Goal: Task Accomplishment & Management: Use online tool/utility

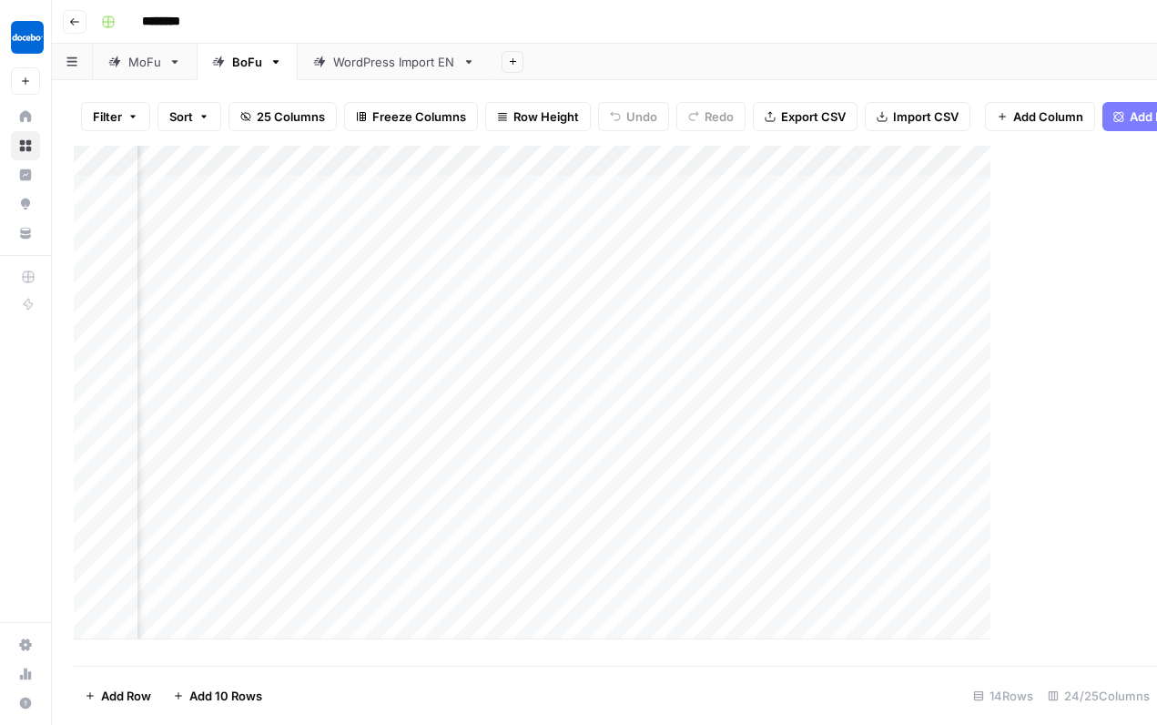
scroll to position [0, 2637]
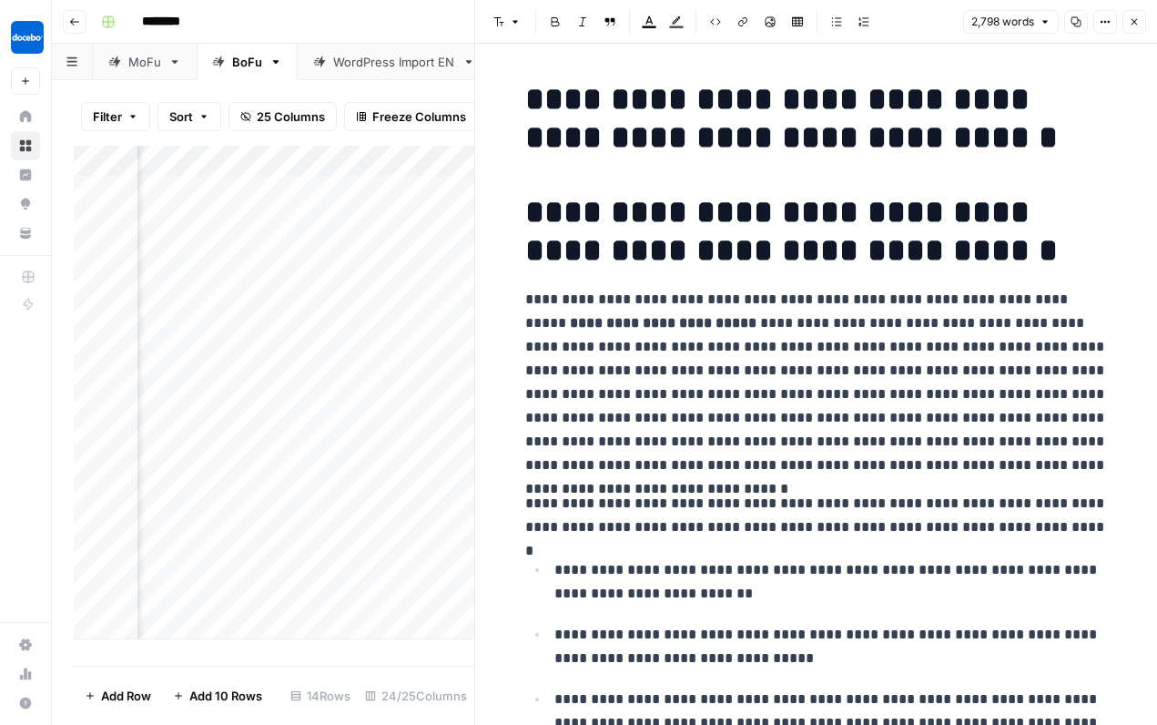
click at [1127, 25] on button "Close" at bounding box center [1135, 22] width 24 height 24
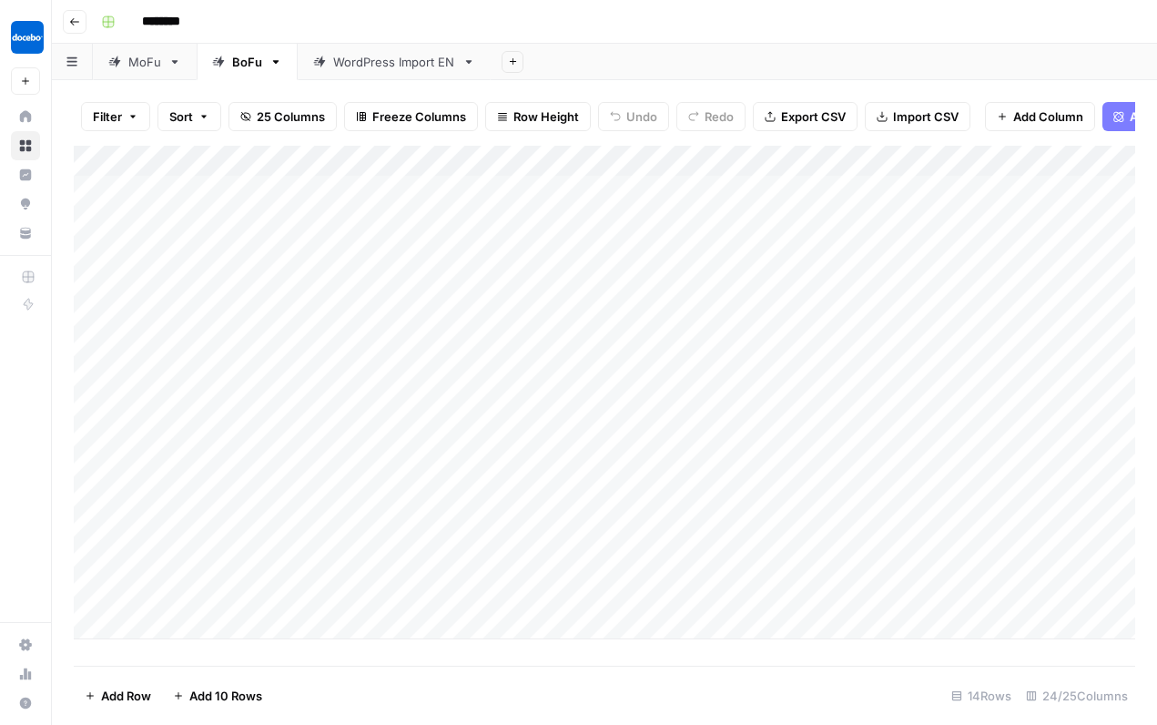
click at [148, 615] on div "Add Column" at bounding box center [605, 393] width 1062 height 494
click at [174, 624] on textarea at bounding box center [282, 619] width 291 height 25
type textarea "**********"
click at [412, 611] on div "Add Column" at bounding box center [605, 408] width 1062 height 524
click at [412, 611] on textarea at bounding box center [527, 619] width 291 height 25
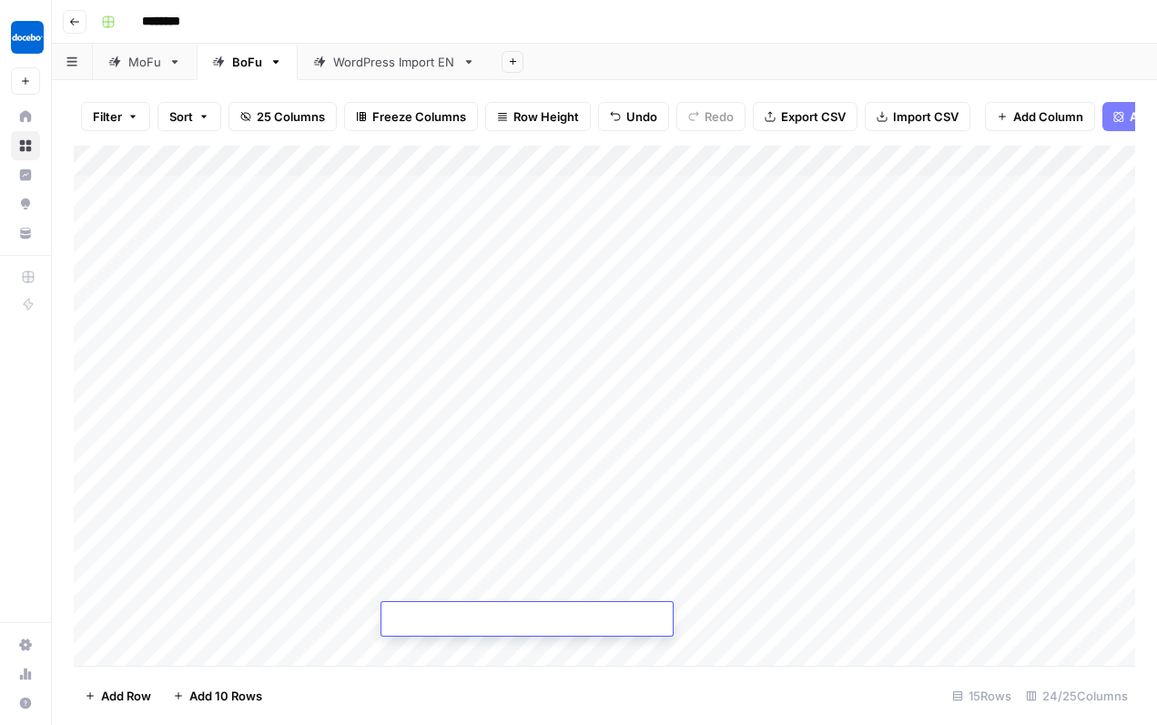
click at [399, 620] on textarea at bounding box center [527, 619] width 291 height 25
type textarea "**"
click at [553, 619] on div "Add Column" at bounding box center [605, 408] width 1062 height 524
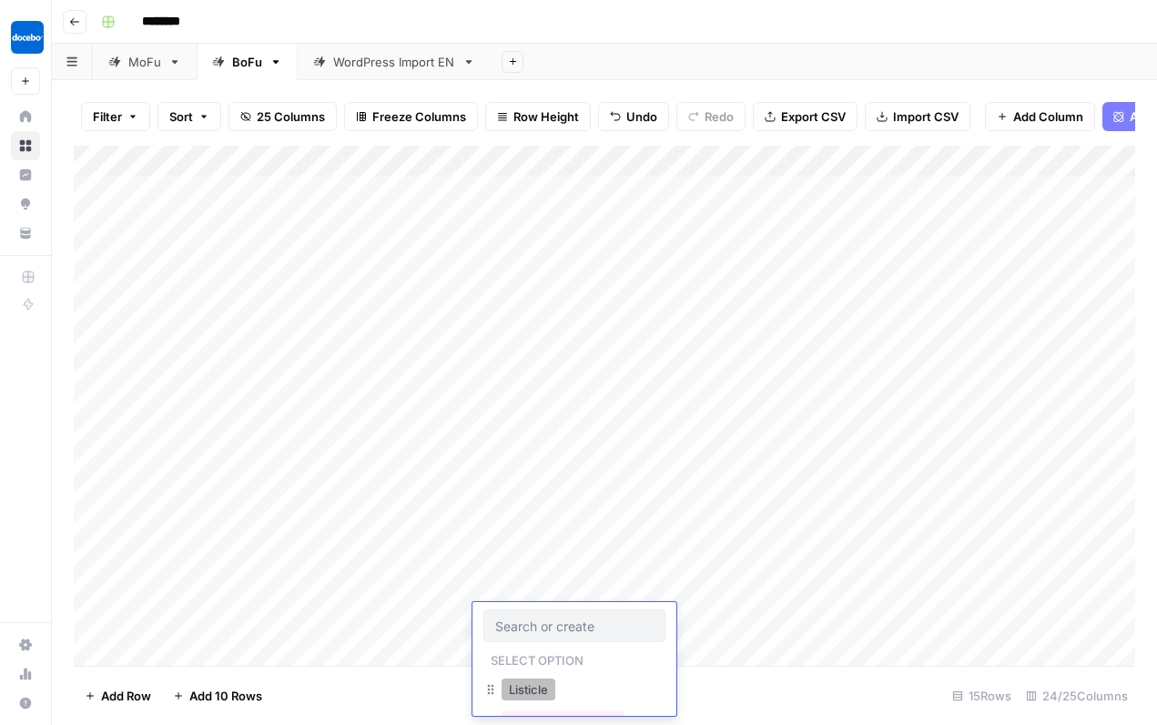
click at [524, 687] on button "Listicle" at bounding box center [529, 689] width 54 height 22
click at [649, 616] on div "Add Column" at bounding box center [605, 408] width 1062 height 524
click at [741, 615] on div "Add Column" at bounding box center [605, 408] width 1062 height 524
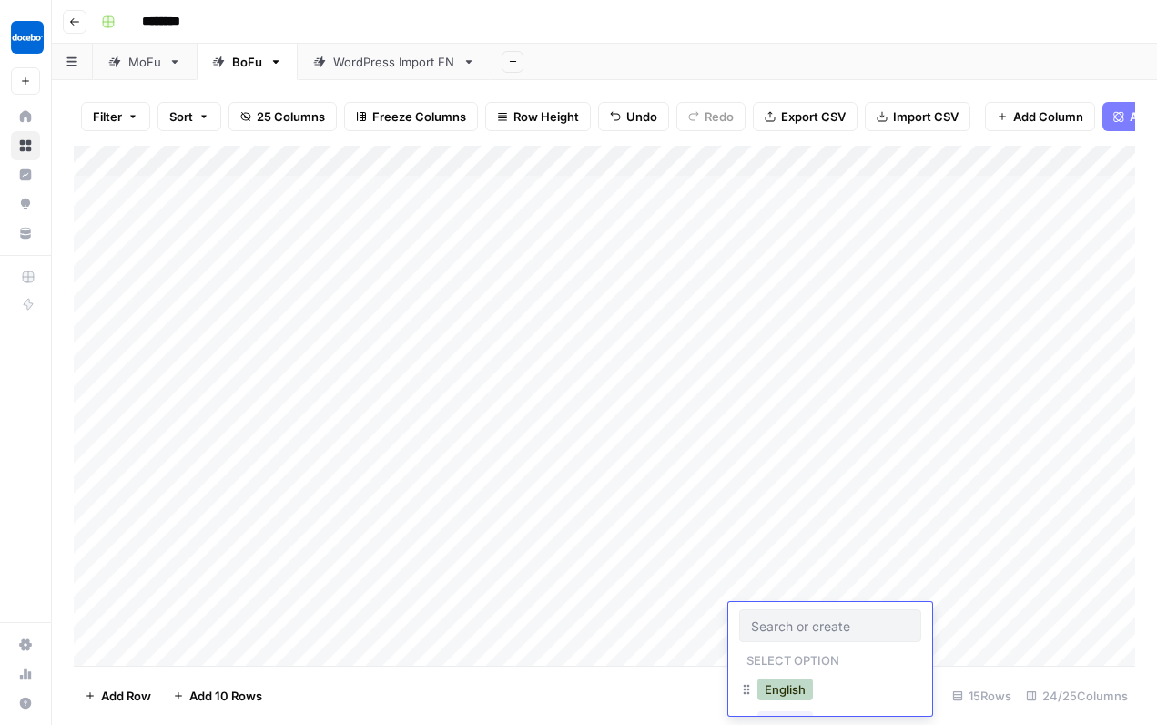
click at [786, 681] on button "English" at bounding box center [786, 689] width 56 height 22
click at [891, 616] on div "Add Column" at bounding box center [605, 408] width 1062 height 524
click at [1022, 620] on div "Add Column" at bounding box center [605, 408] width 1062 height 524
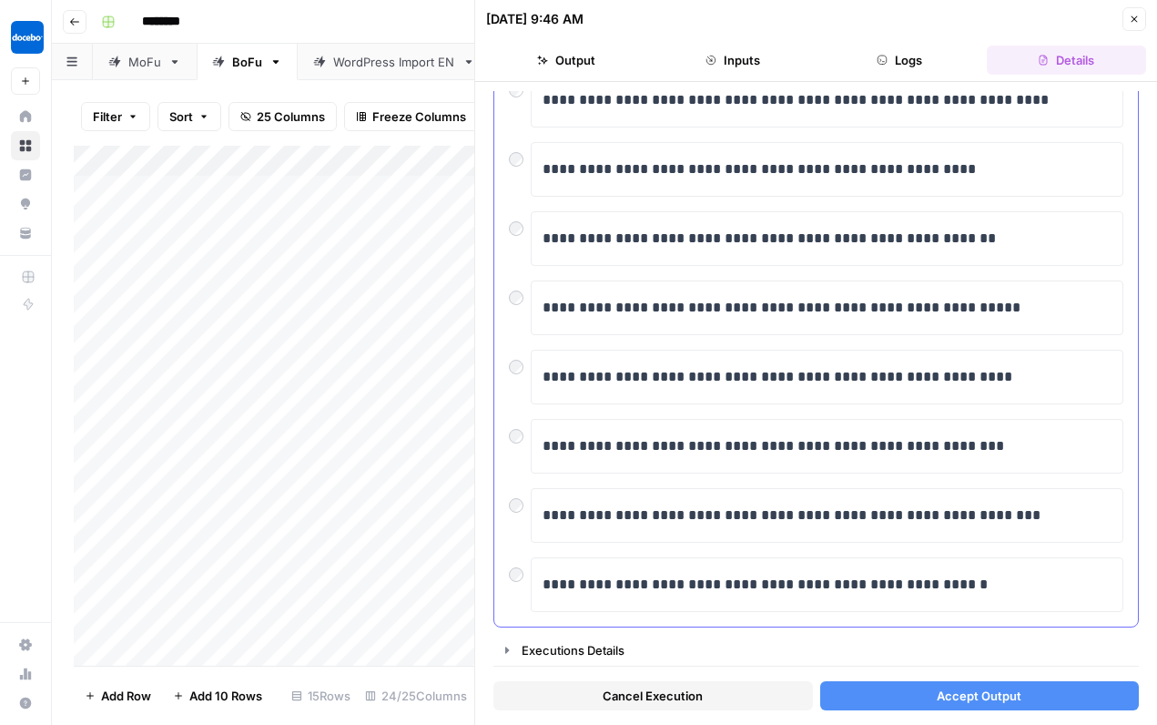
scroll to position [293, 0]
click at [975, 703] on span "Accept Output" at bounding box center [979, 696] width 85 height 18
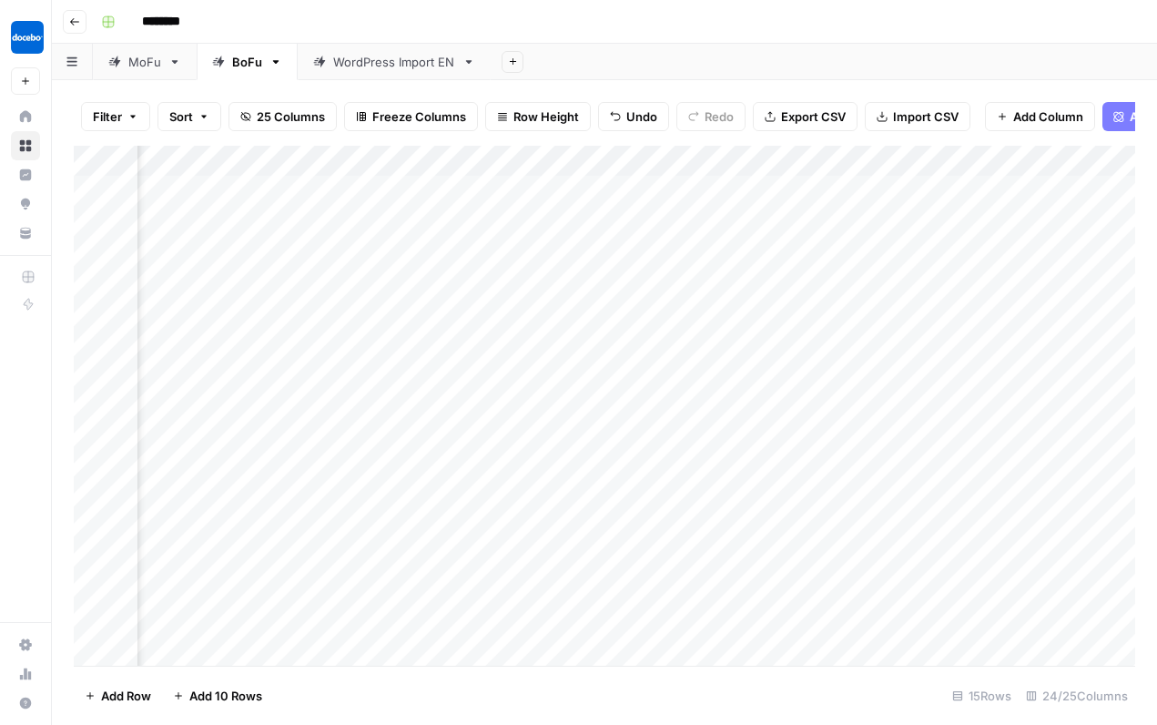
scroll to position [0, 385]
click at [1026, 617] on div "Add Column" at bounding box center [605, 408] width 1062 height 524
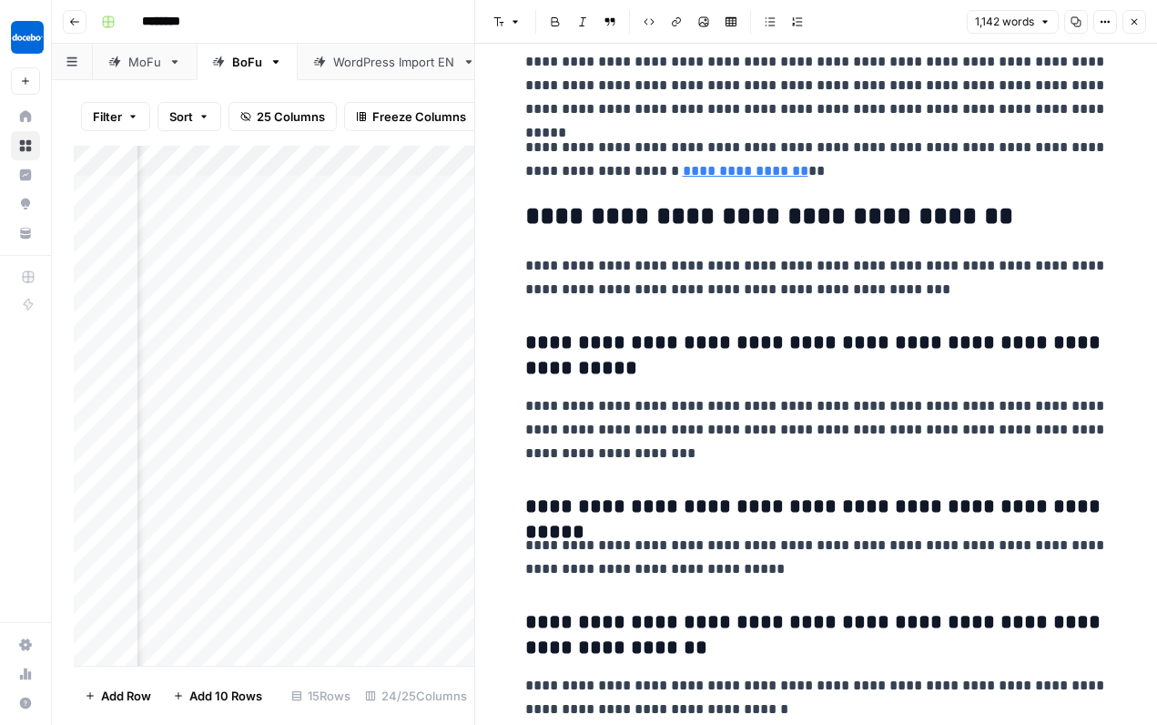
scroll to position [6360, 0]
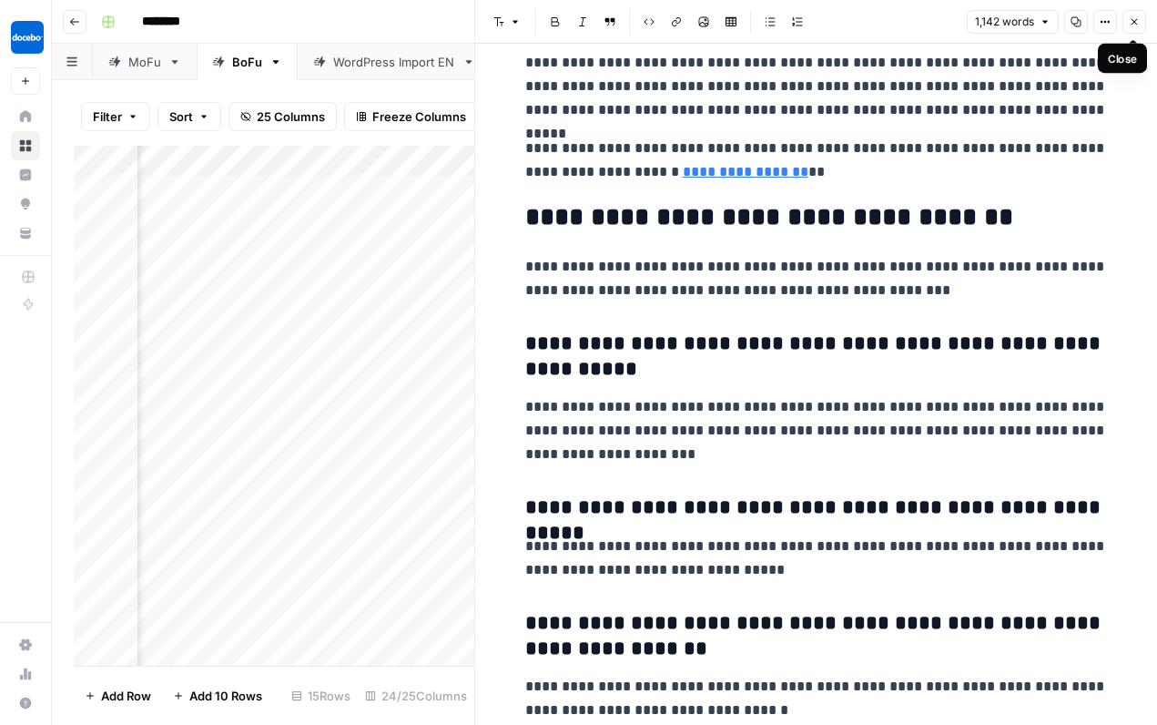
click at [1132, 16] on icon "button" at bounding box center [1134, 21] width 11 height 11
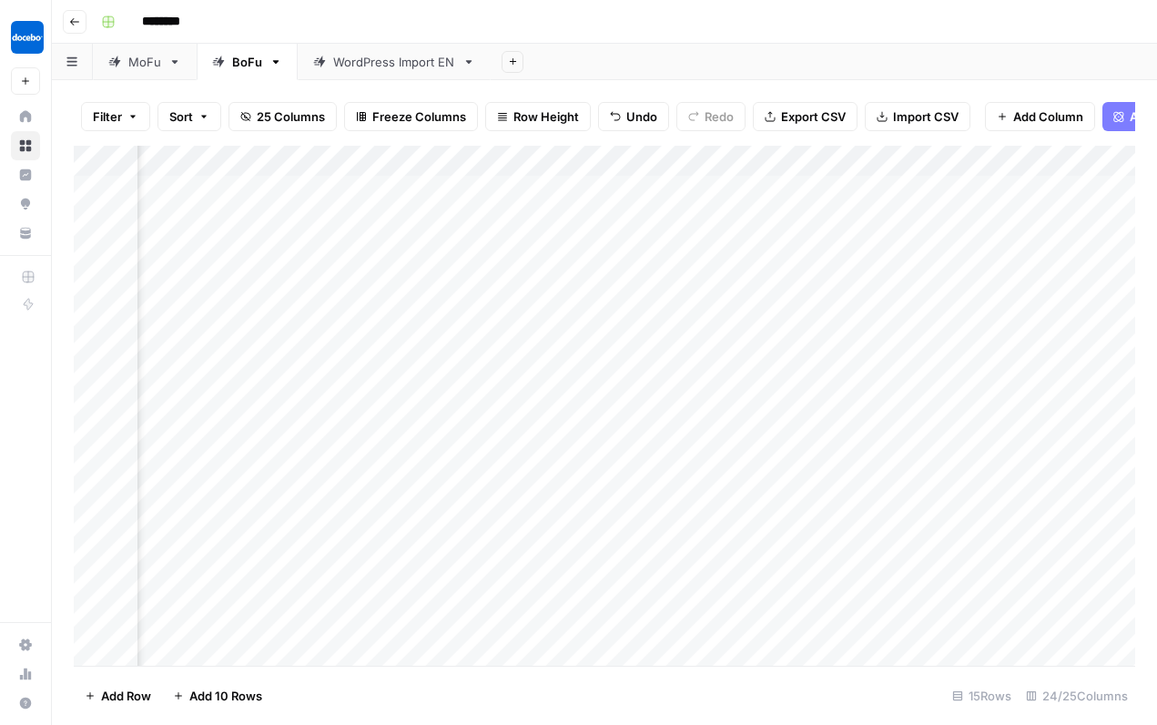
scroll to position [0, 1528]
click at [871, 620] on div "Add Column" at bounding box center [605, 408] width 1062 height 524
click at [982, 617] on div "Add Column" at bounding box center [605, 408] width 1062 height 524
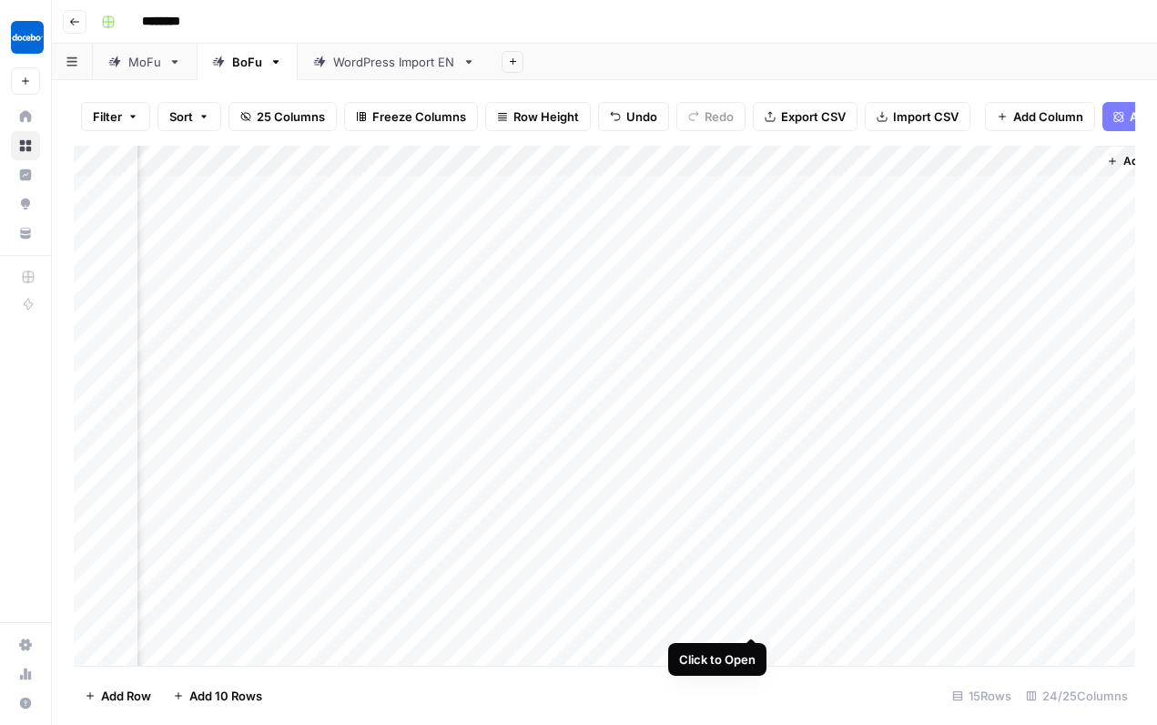
click at [752, 616] on div "Add Column" at bounding box center [605, 408] width 1062 height 524
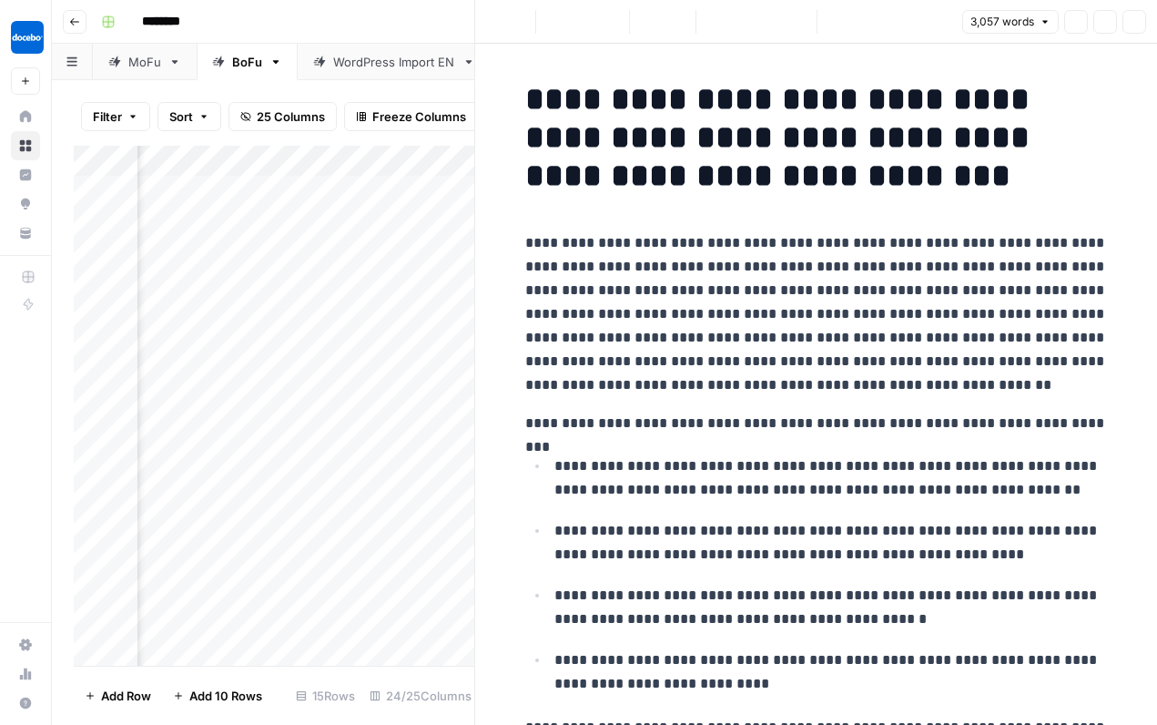
scroll to position [150, 0]
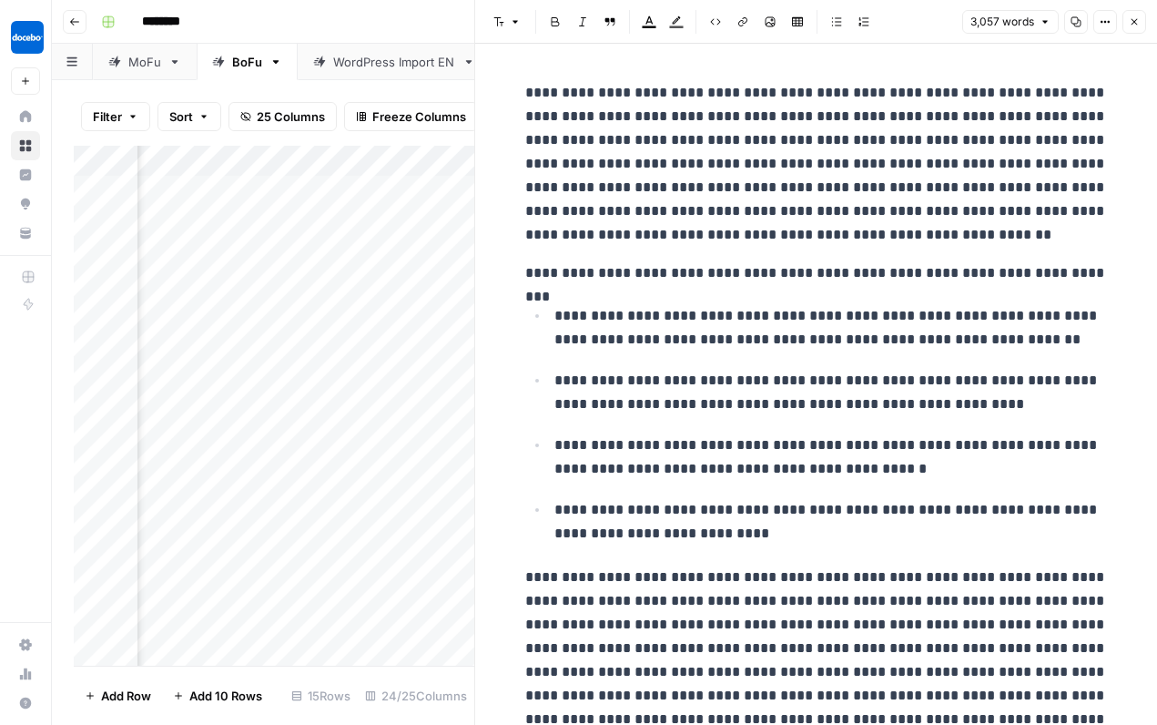
click at [1083, 18] on button "Copy" at bounding box center [1076, 22] width 24 height 24
